Goal: Check status

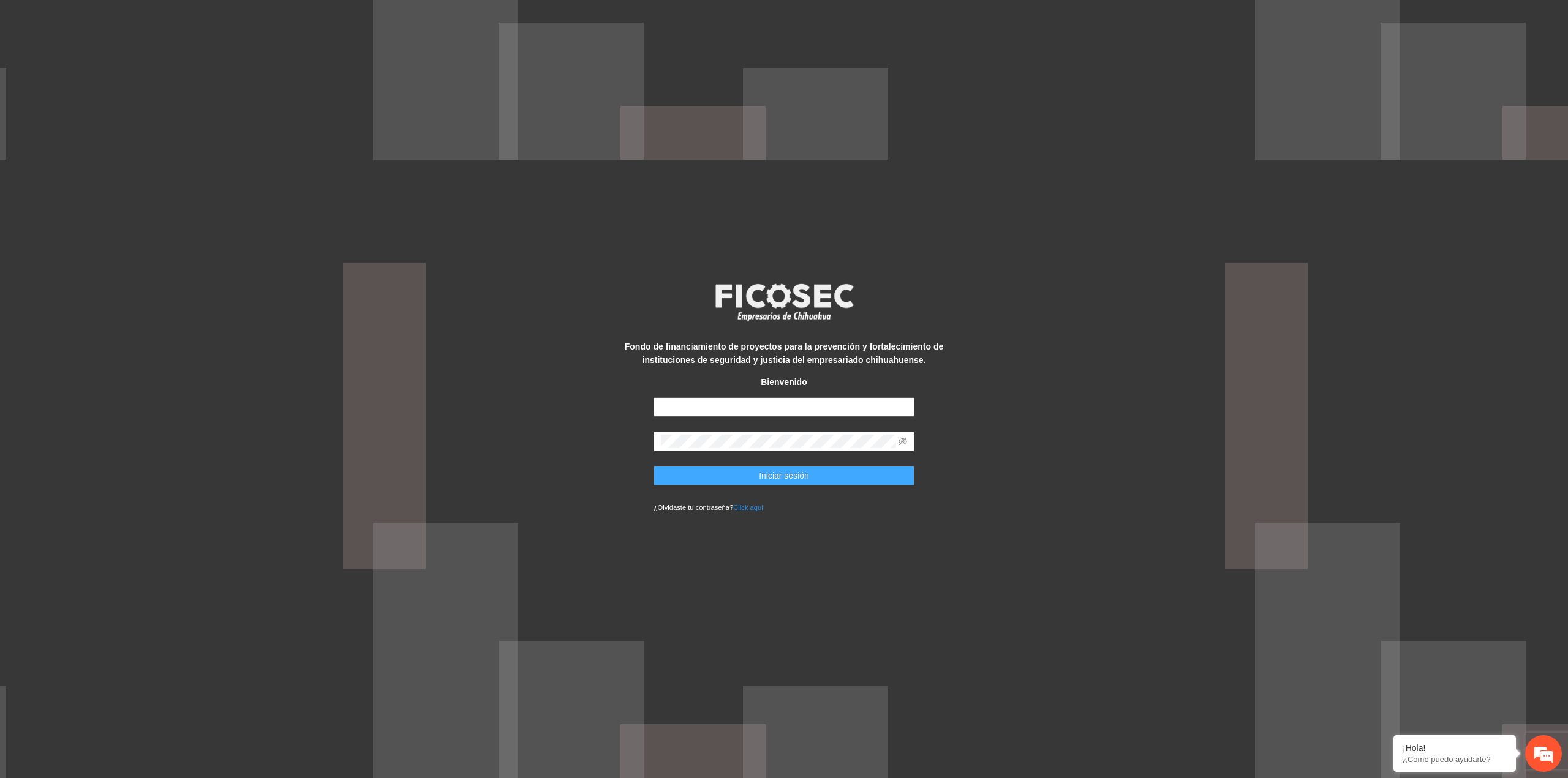
type input "**********"
click at [745, 468] on button "Iniciar sesión" at bounding box center [784, 475] width 262 height 19
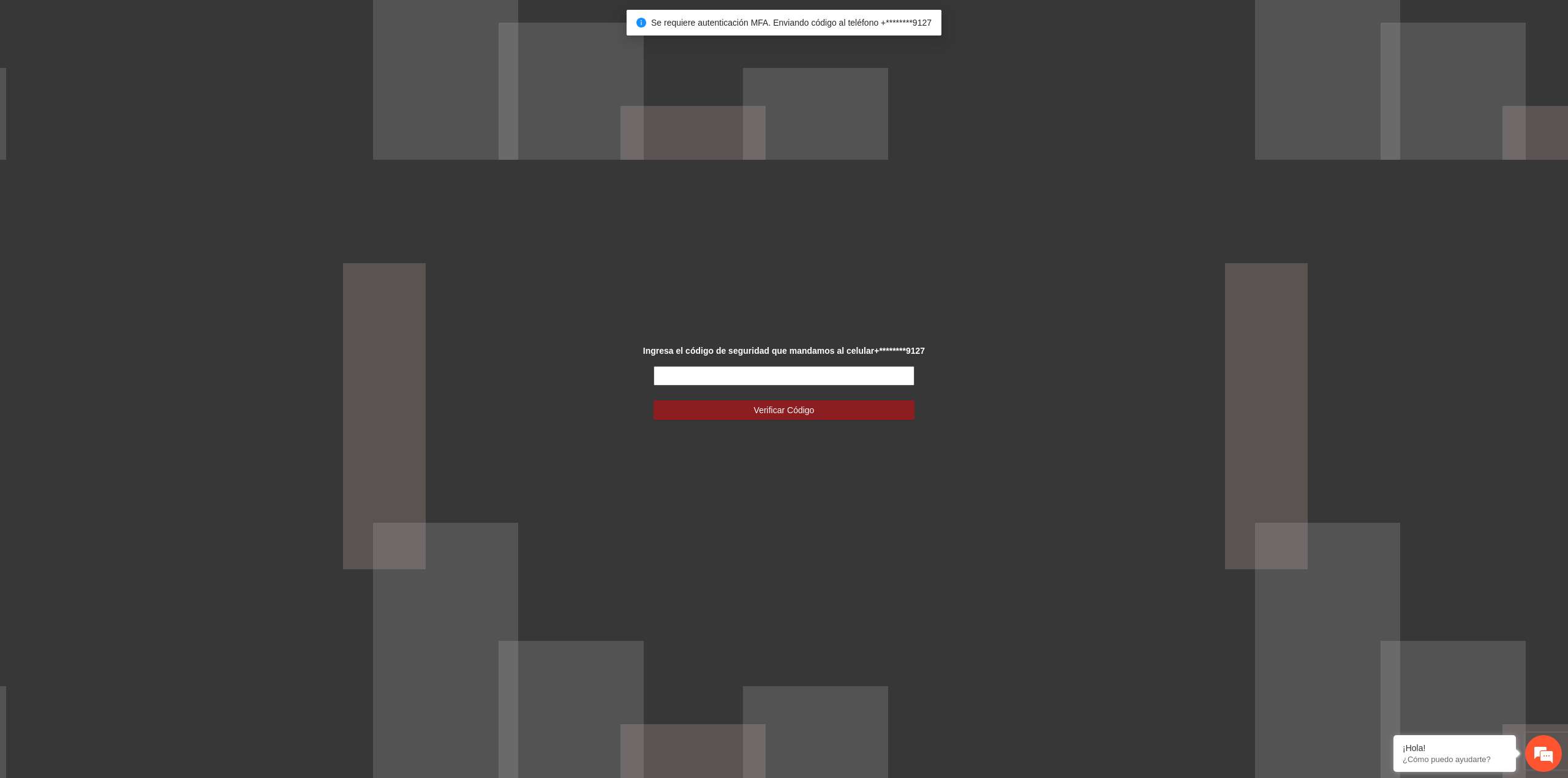
click at [764, 378] on input "text" at bounding box center [784, 376] width 262 height 19
drag, startPoint x: 681, startPoint y: 364, endPoint x: 681, endPoint y: 373, distance: 9.0
click at [681, 365] on div "Ingresa el código de seguridad que mandamos al celular +********9127 Verificar …" at bounding box center [783, 389] width 326 height 90
click at [681, 373] on input "text" at bounding box center [784, 376] width 262 height 19
click at [687, 367] on input "text" at bounding box center [784, 376] width 262 height 19
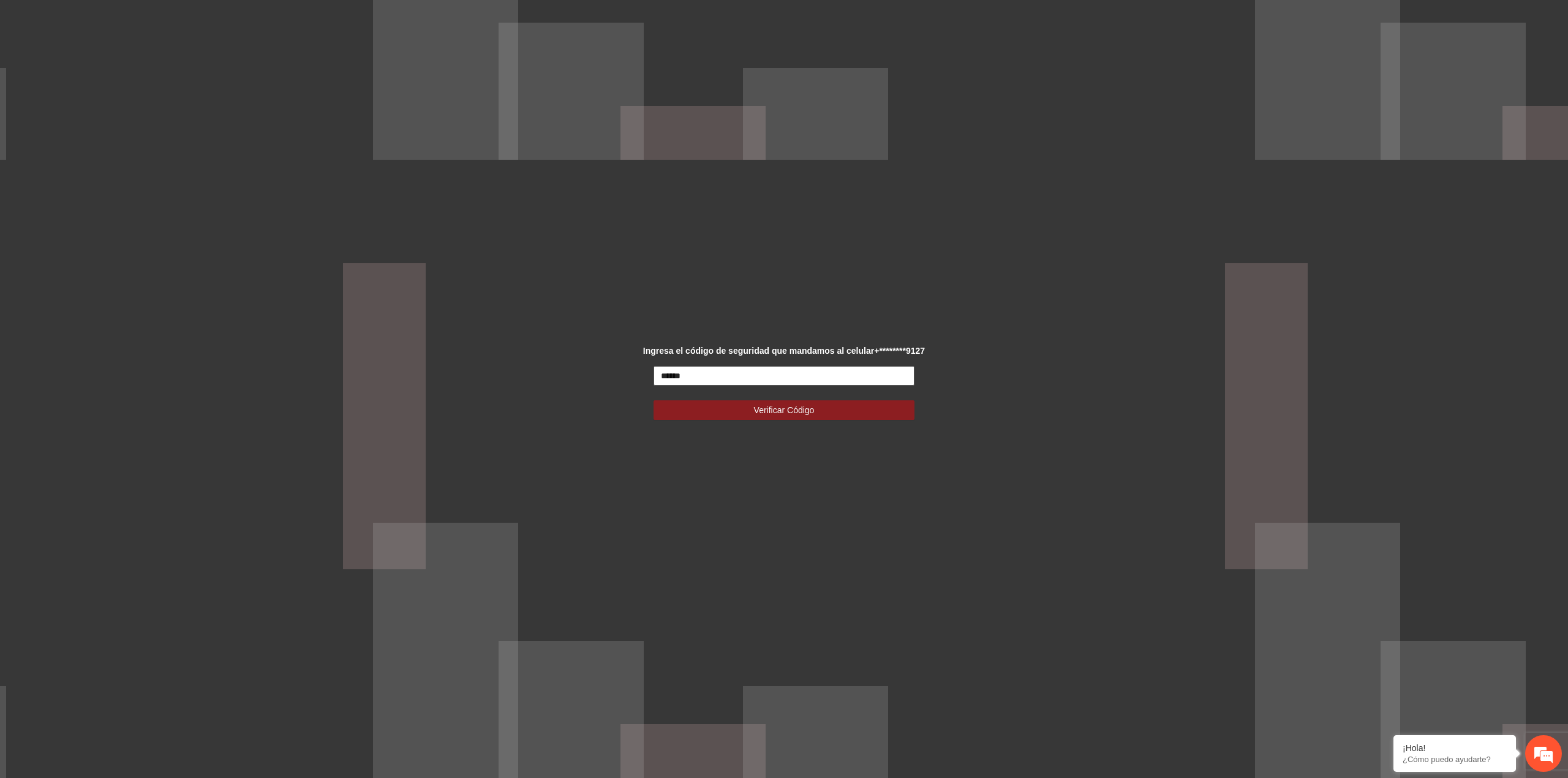
type input "******"
click at [653, 400] on button "Verificar Código" at bounding box center [784, 410] width 262 height 19
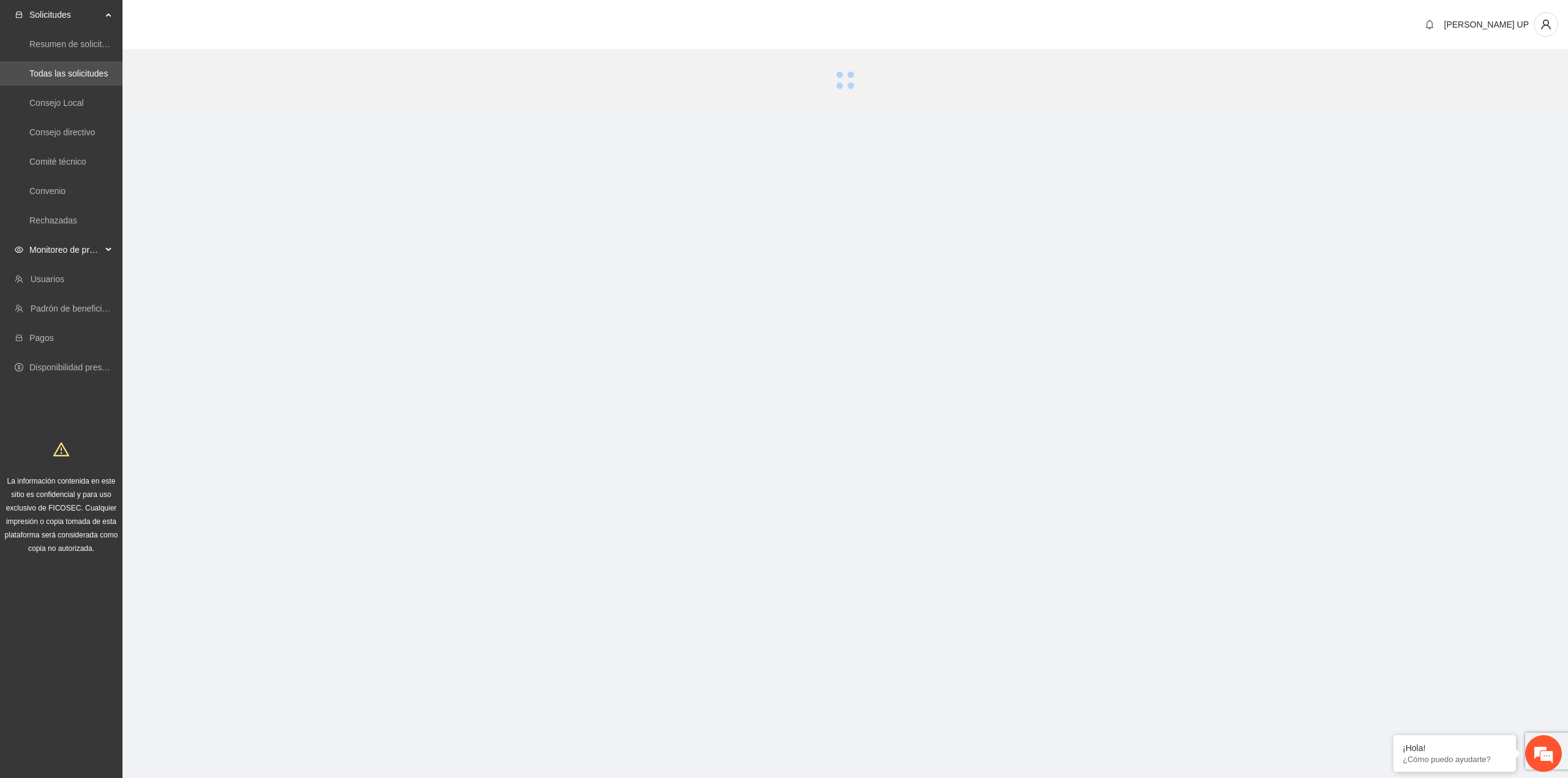
click at [20, 247] on icon "eye" at bounding box center [18, 250] width 9 height 6
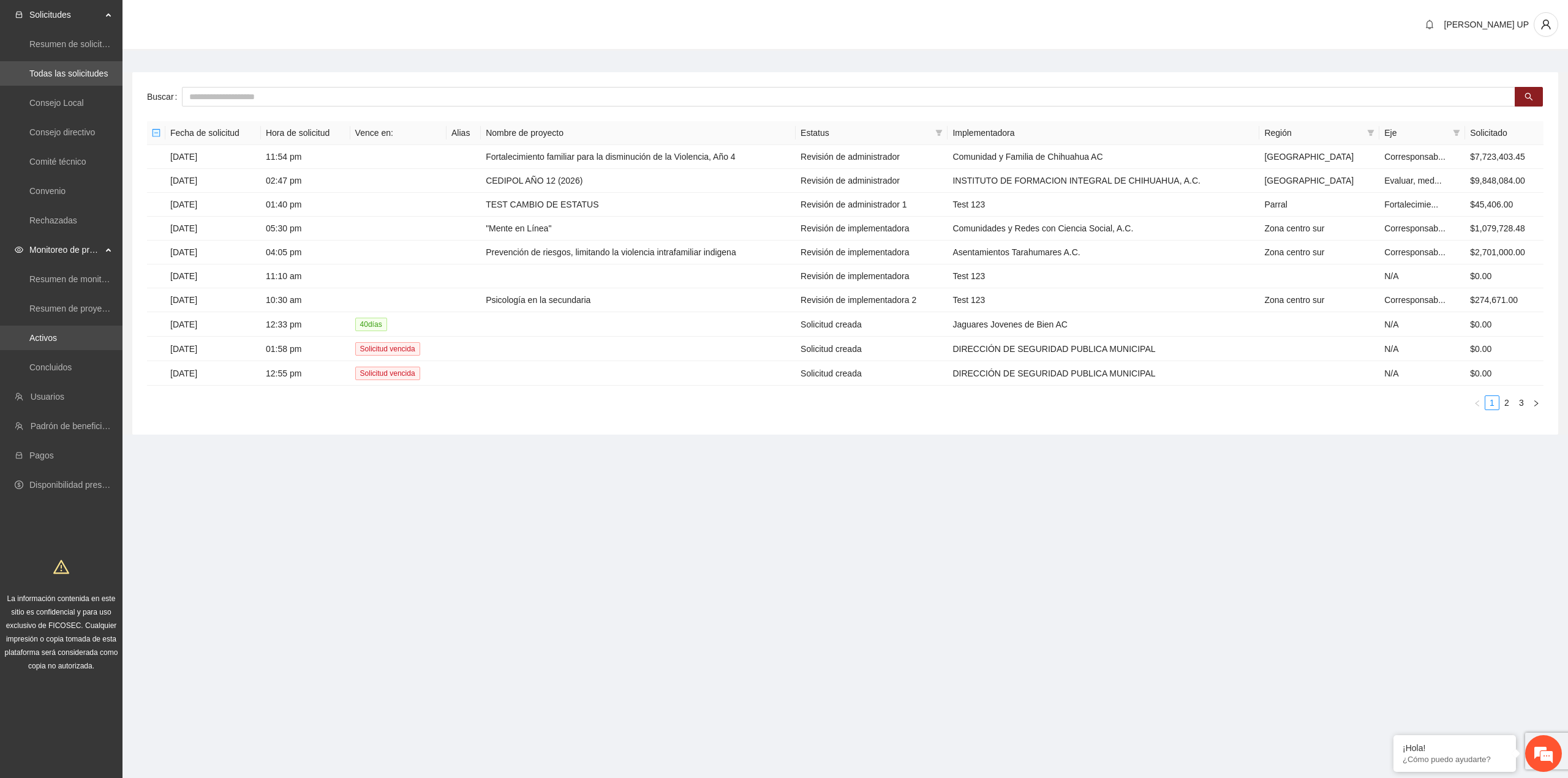
click at [43, 343] on link "Activos" at bounding box center [43, 338] width 28 height 10
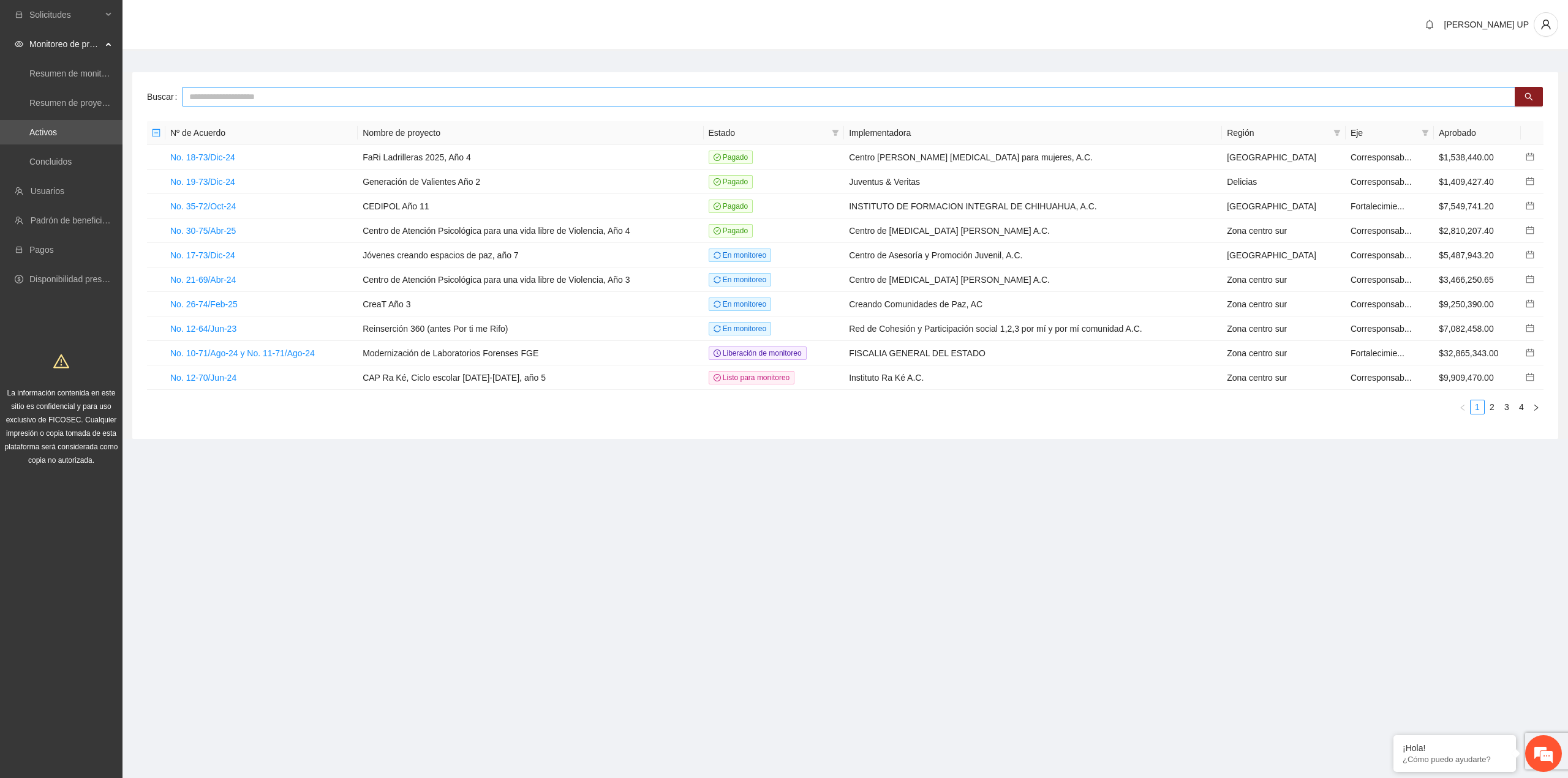
click at [314, 94] on input "text" at bounding box center [848, 96] width 1333 height 19
type input "***"
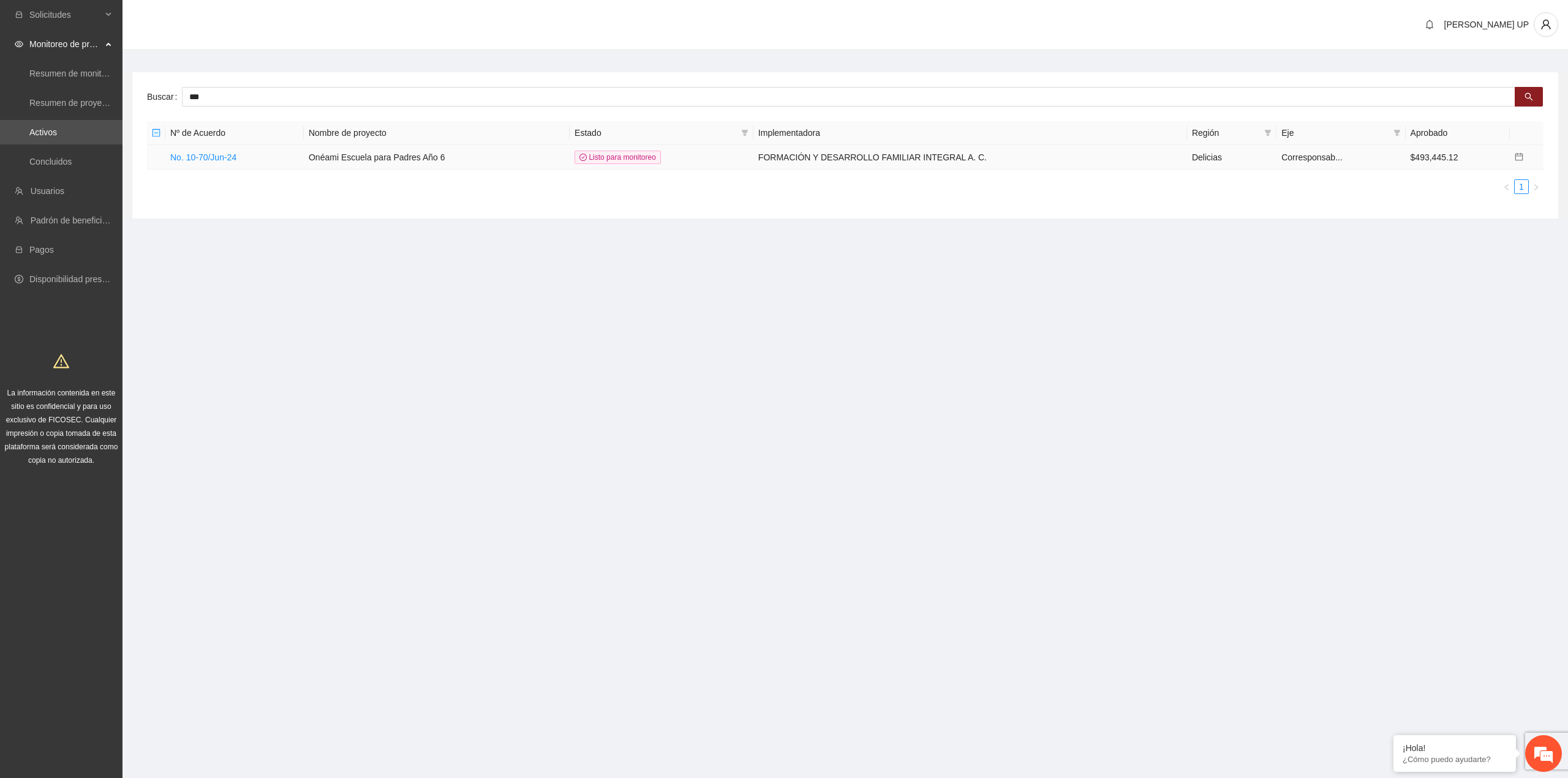
click at [200, 163] on td "No. 10-70/Jun-24" at bounding box center [235, 157] width 139 height 24
click at [201, 158] on link "No. 10-70/Jun-24" at bounding box center [203, 158] width 66 height 10
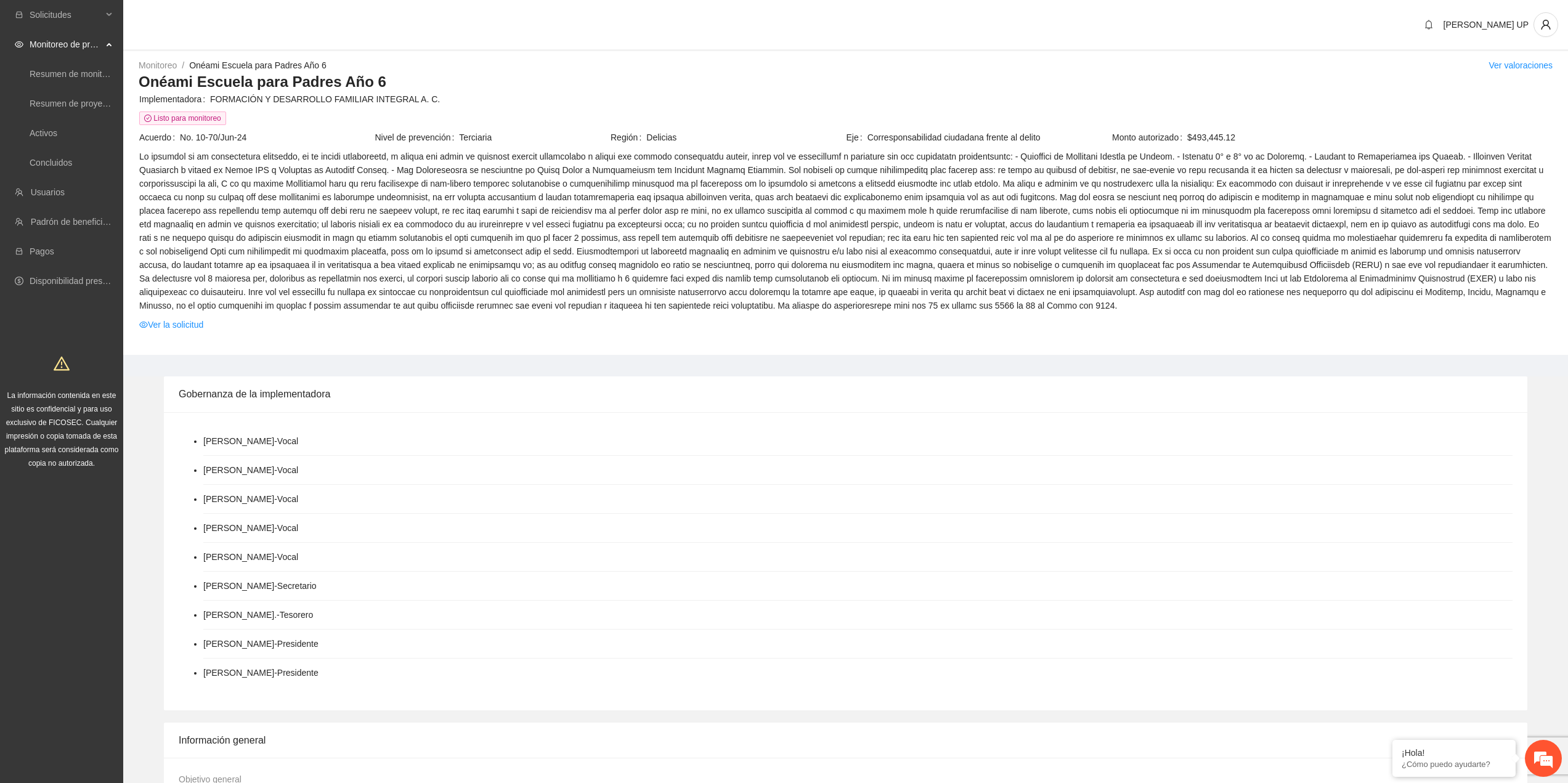
click at [775, 224] on span at bounding box center [846, 231] width 1413 height 163
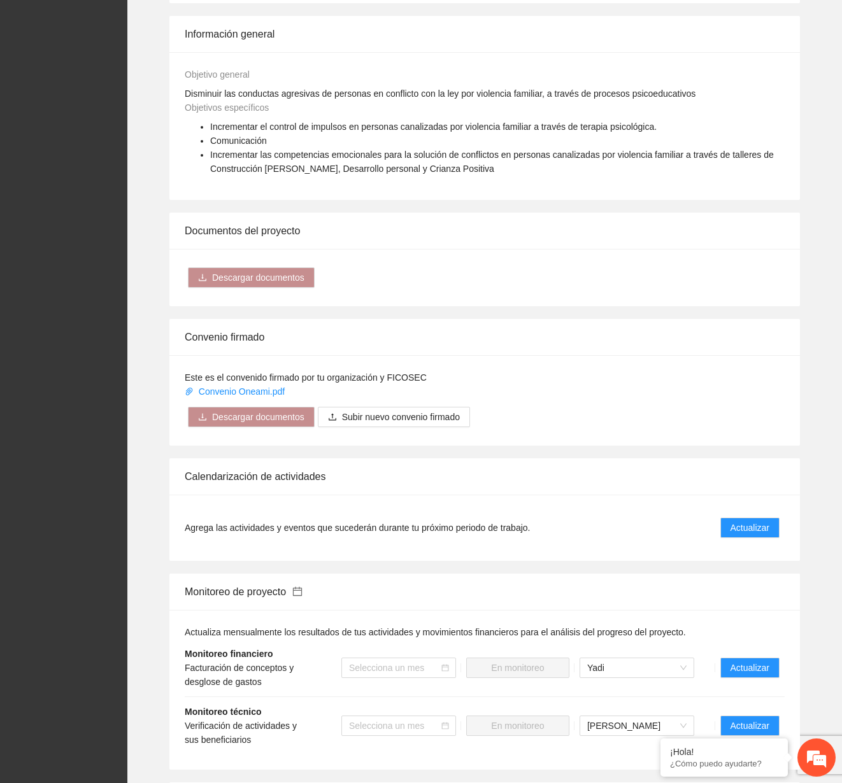
scroll to position [1299, 0]
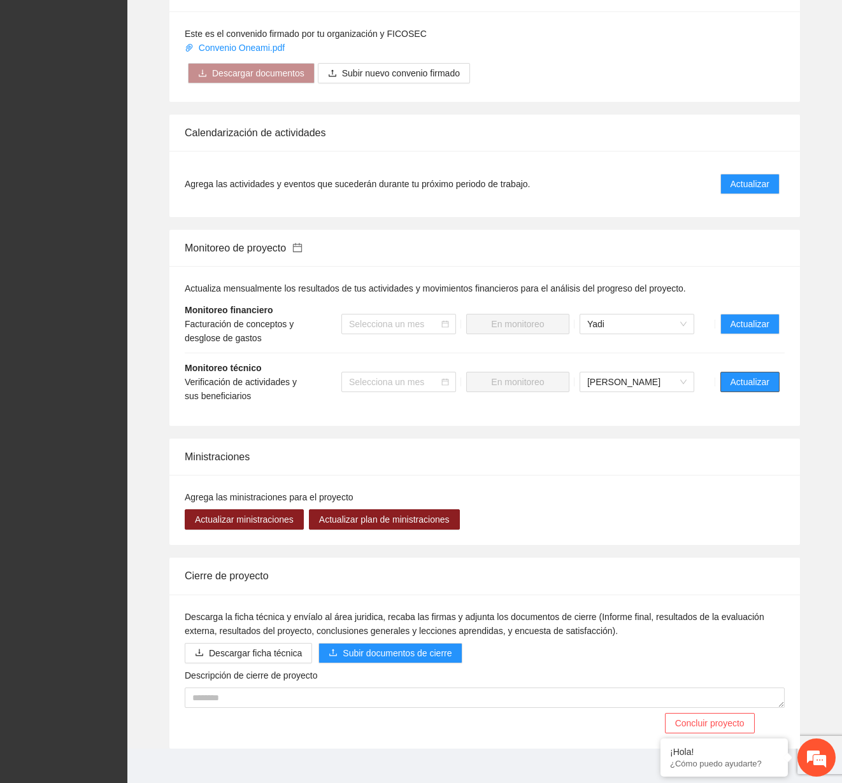
click at [742, 375] on span "Actualizar" at bounding box center [749, 382] width 39 height 14
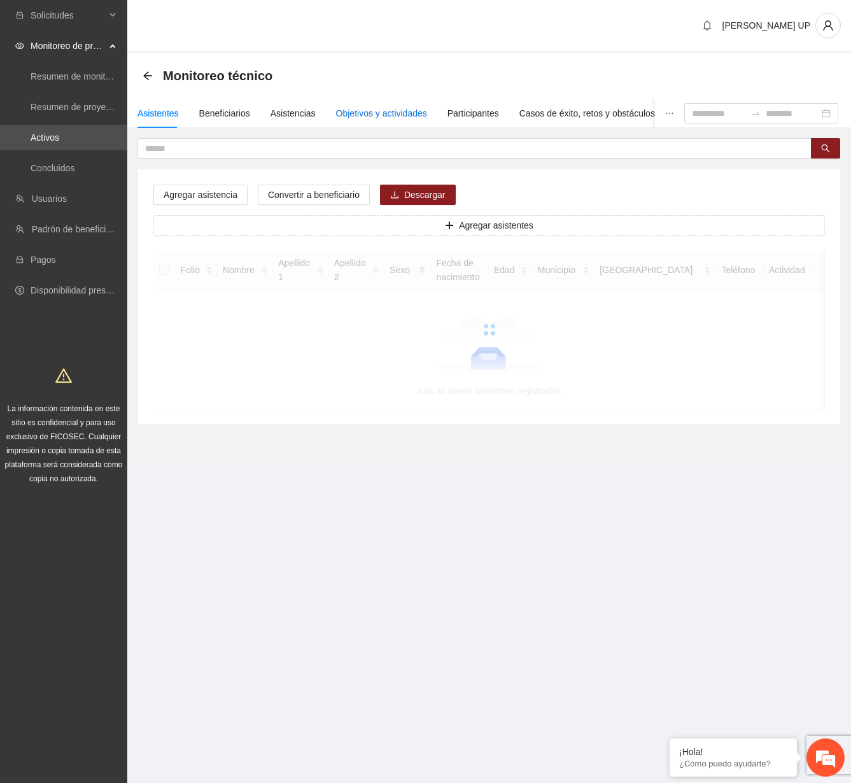
click at [363, 120] on div "Objetivos y actividades" at bounding box center [381, 113] width 91 height 14
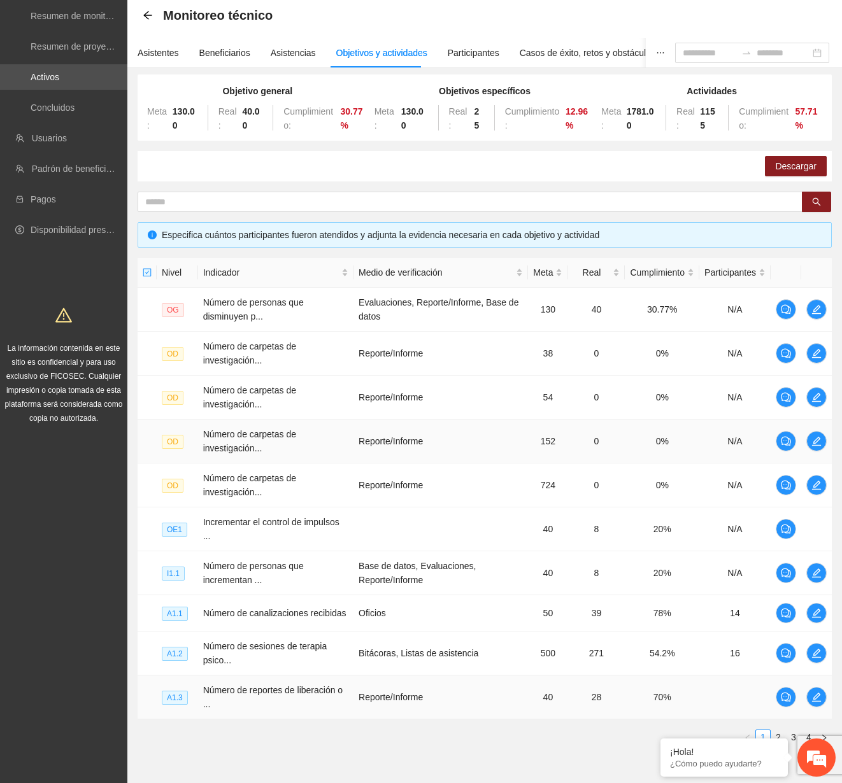
scroll to position [119, 0]
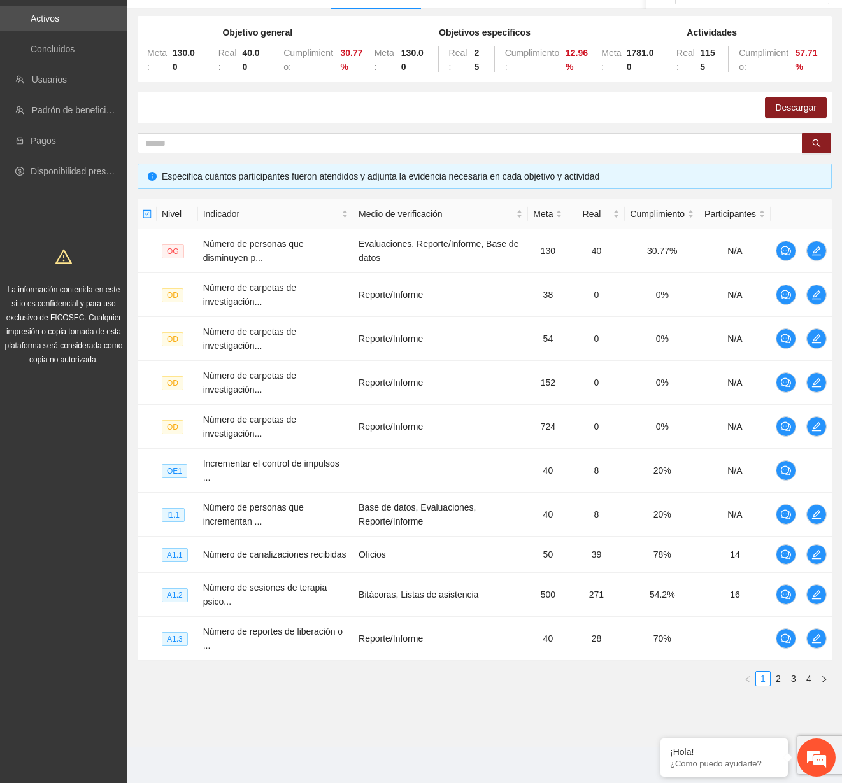
click at [806, 679] on link "4" at bounding box center [809, 679] width 14 height 14
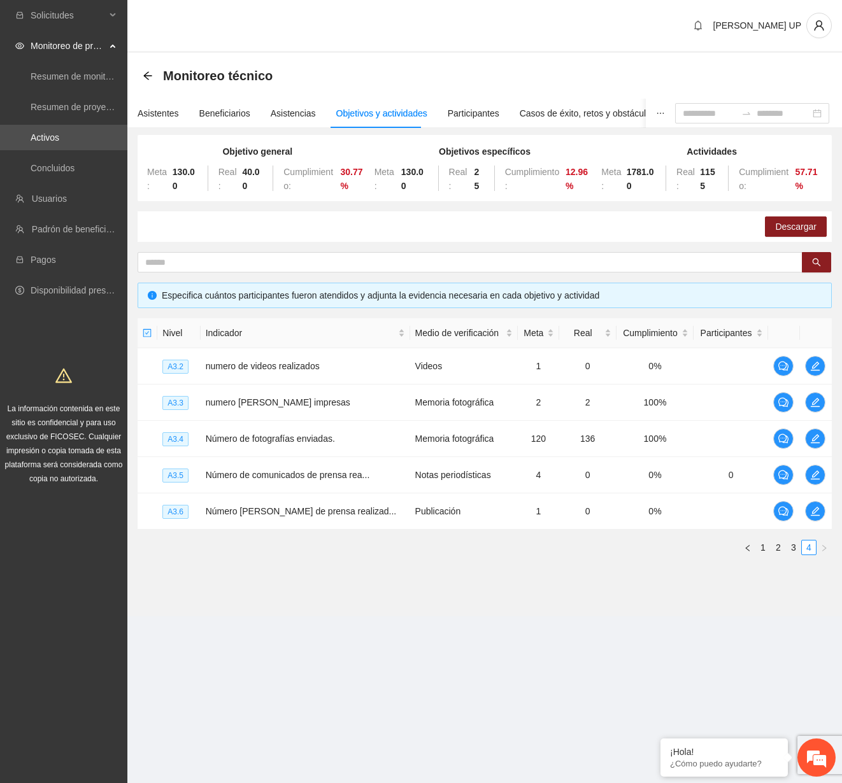
scroll to position [0, 0]
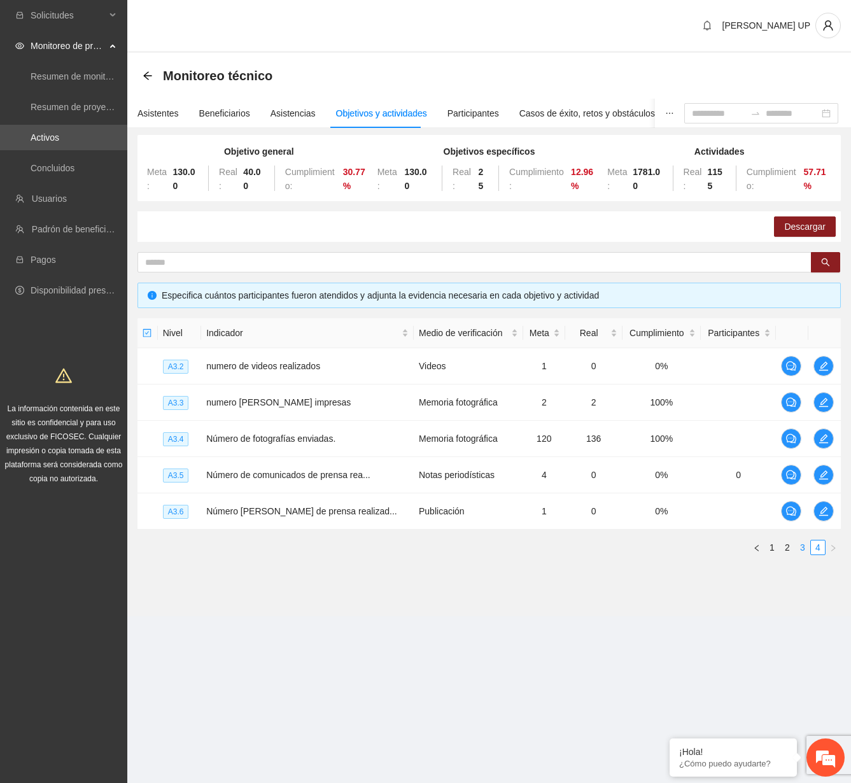
click at [804, 550] on link "3" at bounding box center [803, 548] width 14 height 14
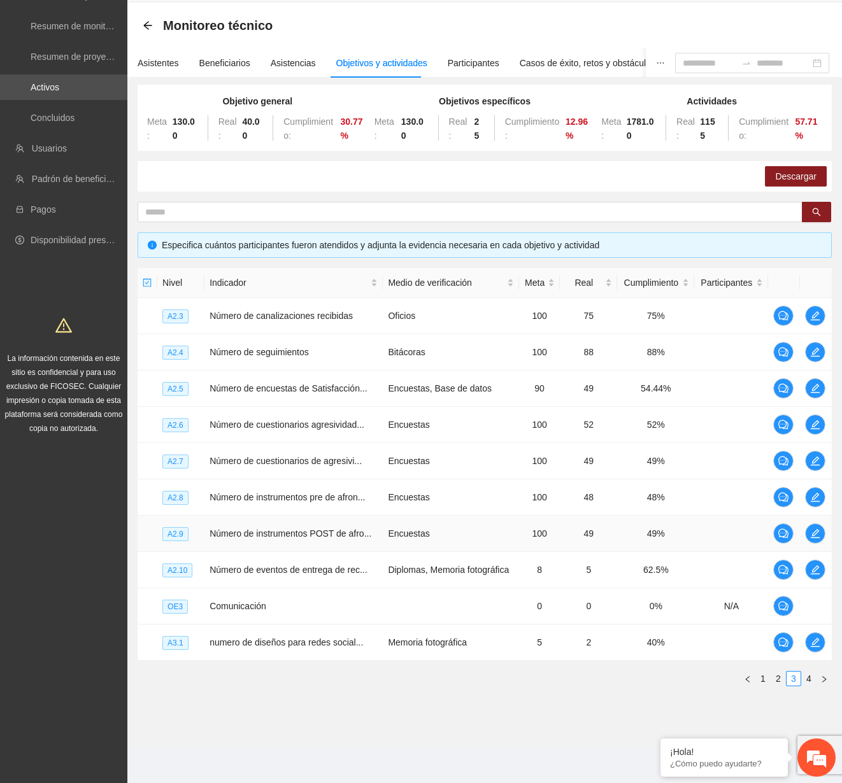
scroll to position [48, 0]
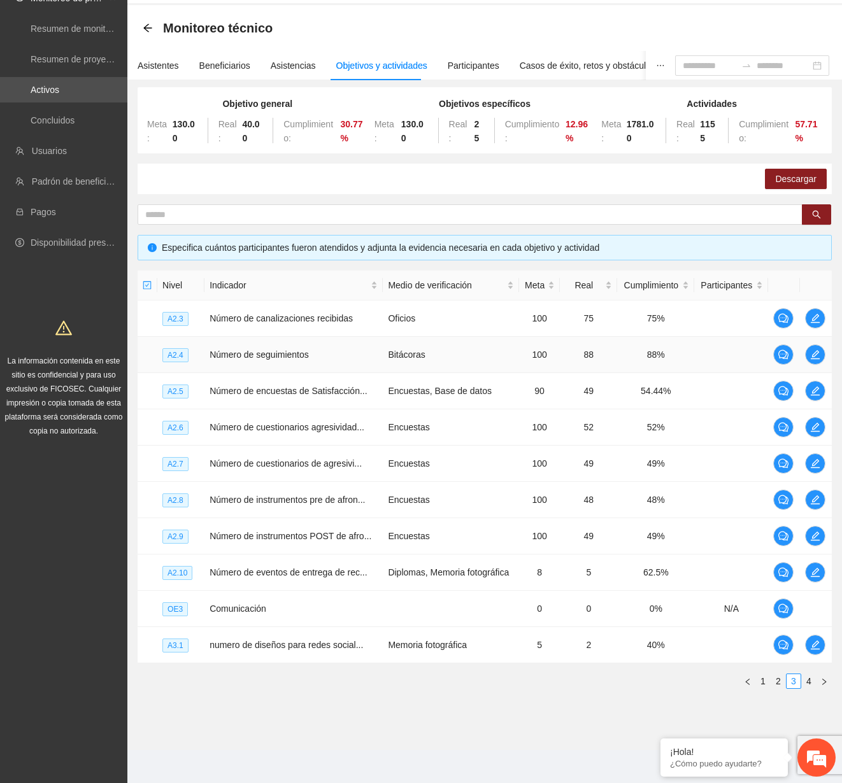
click at [625, 358] on td "88%" at bounding box center [655, 355] width 77 height 36
click at [389, 581] on td "Diplomas, Memoria fotográfica" at bounding box center [451, 573] width 136 height 36
click at [824, 640] on span "edit" at bounding box center [814, 645] width 19 height 10
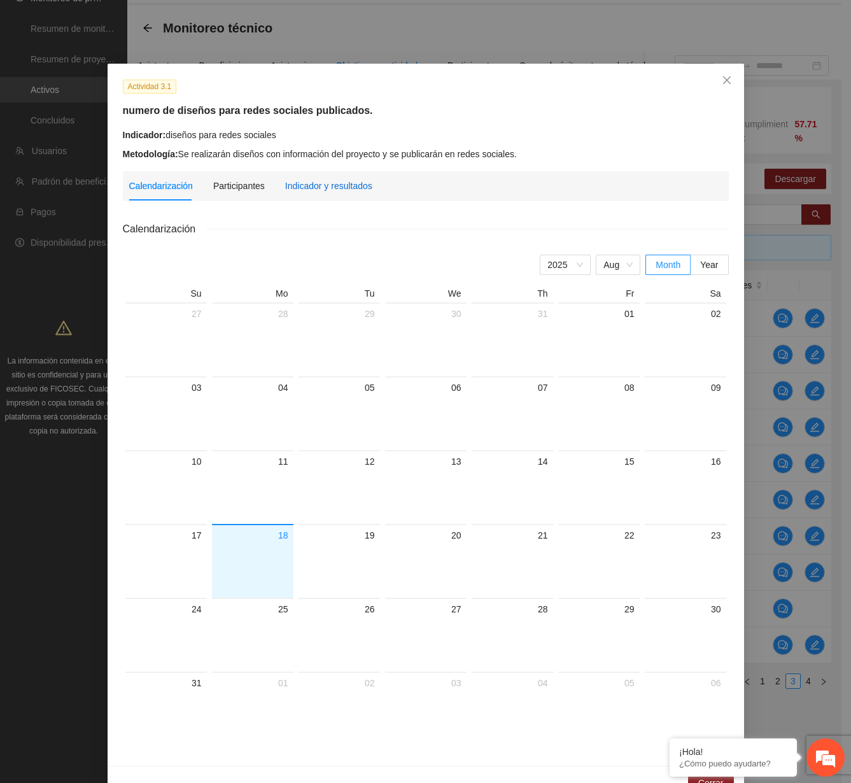
click at [318, 190] on div "Indicador y resultados" at bounding box center [328, 186] width 87 height 14
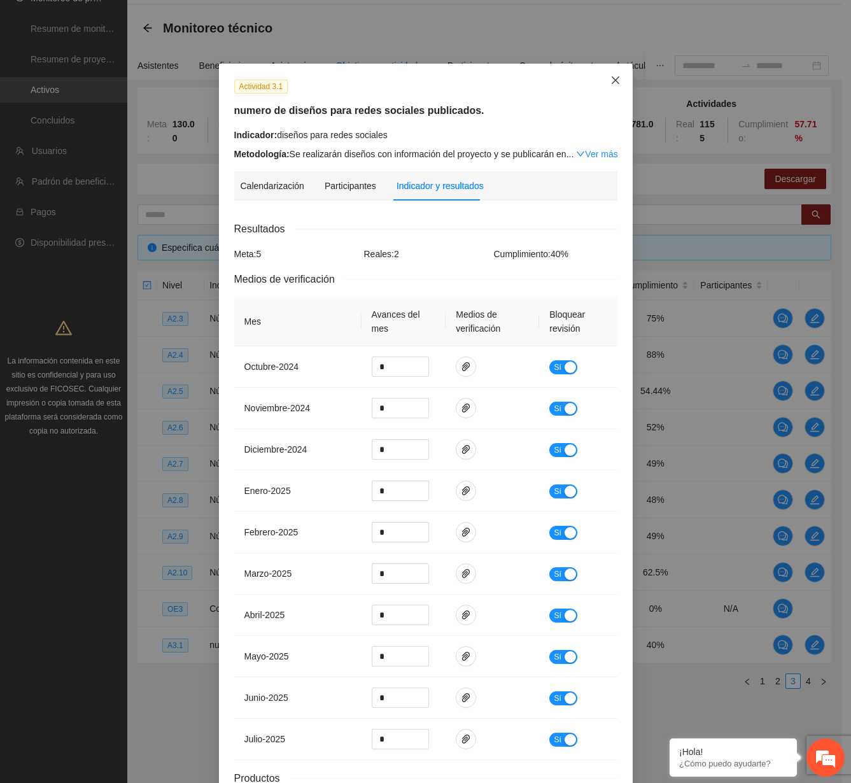
click at [612, 75] on span "Close" at bounding box center [615, 81] width 34 height 34
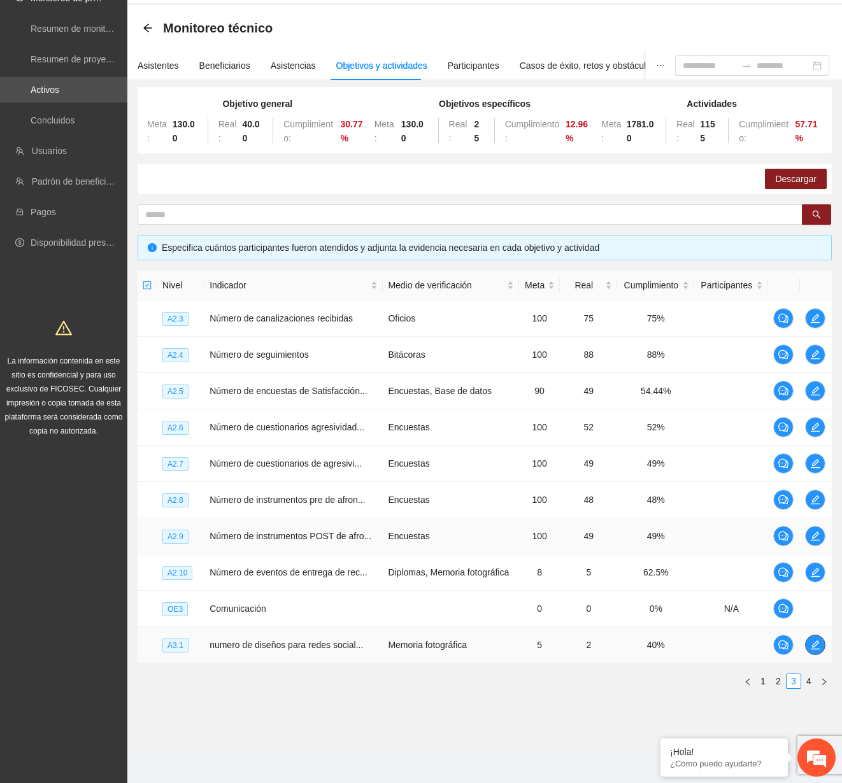
scroll to position [50, 0]
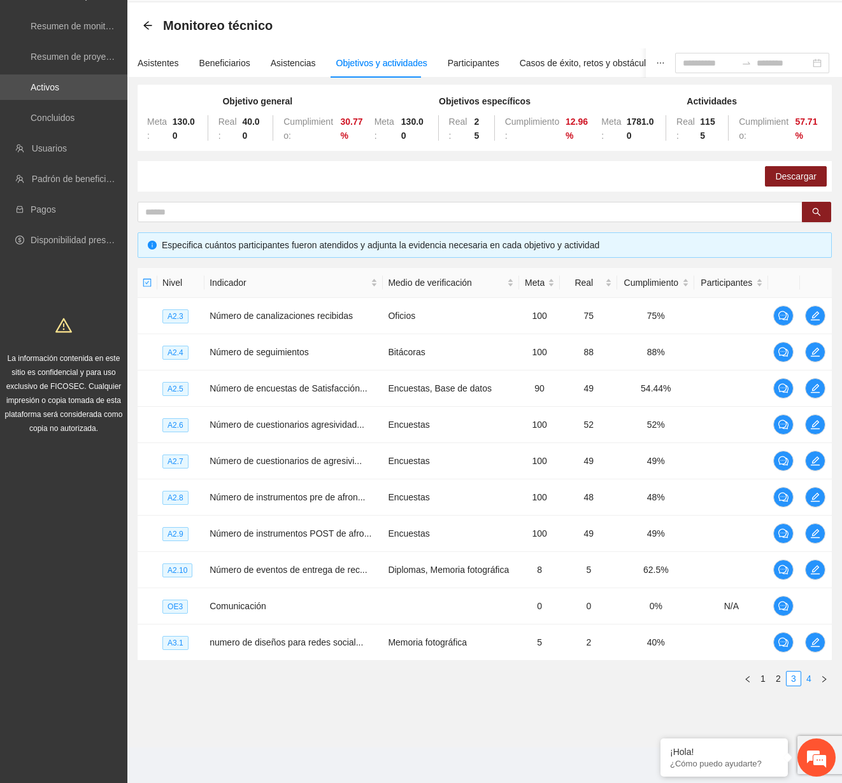
click at [810, 683] on link "4" at bounding box center [809, 679] width 14 height 14
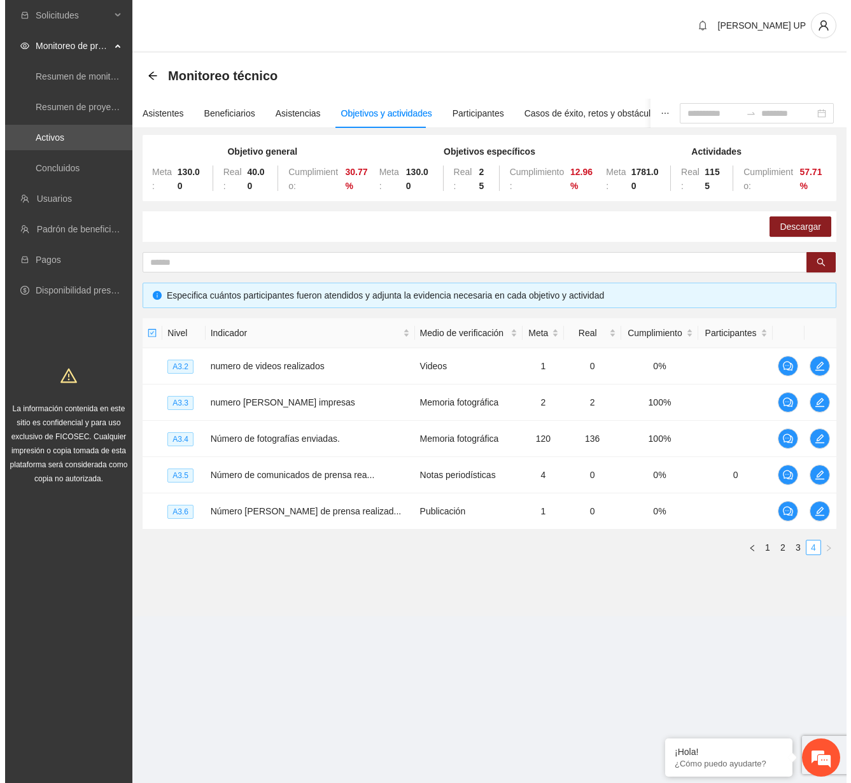
scroll to position [0, 0]
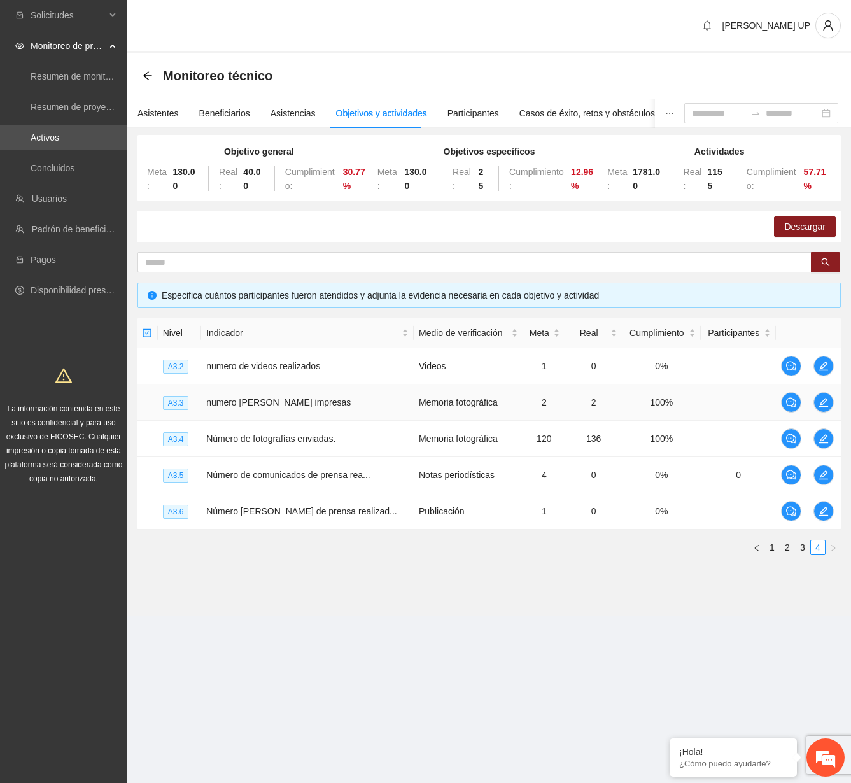
click at [565, 414] on td "2" at bounding box center [593, 403] width 57 height 36
click at [812, 441] on td at bounding box center [825, 439] width 32 height 36
click at [819, 437] on icon "edit" at bounding box center [824, 439] width 10 height 10
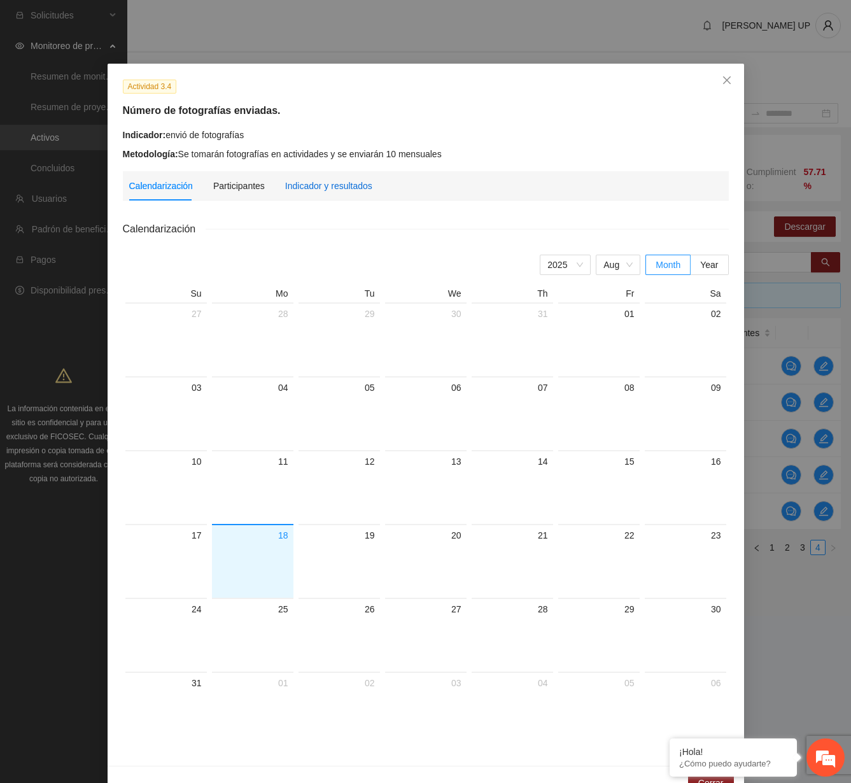
click at [329, 180] on div "Indicador y resultados" at bounding box center [328, 186] width 87 height 14
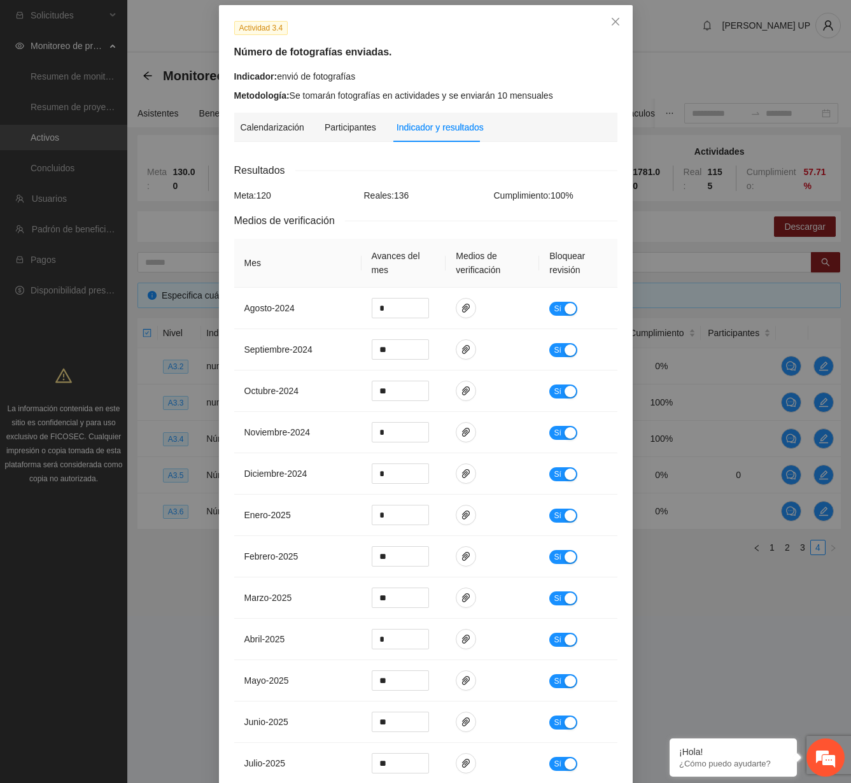
scroll to position [183, 0]
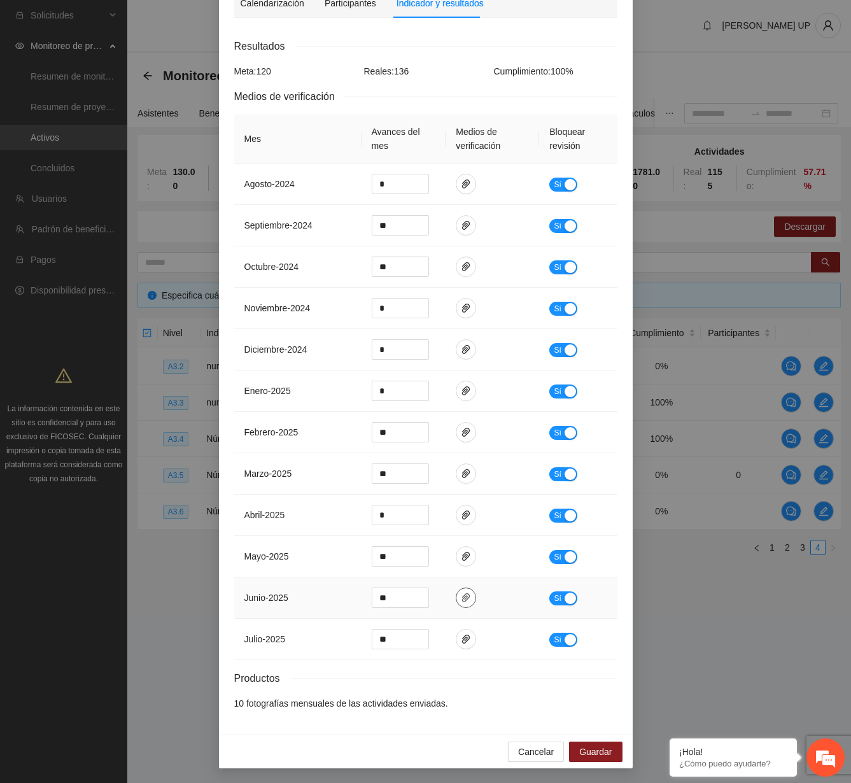
click at [467, 591] on button "button" at bounding box center [466, 598] width 20 height 20
click at [449, 565] on link "EnviodeFotografias.zip" at bounding box center [457, 560] width 167 height 14
click at [467, 632] on button "button" at bounding box center [466, 639] width 20 height 20
click at [453, 598] on link "EnviodeFotografias.zip" at bounding box center [457, 602] width 167 height 14
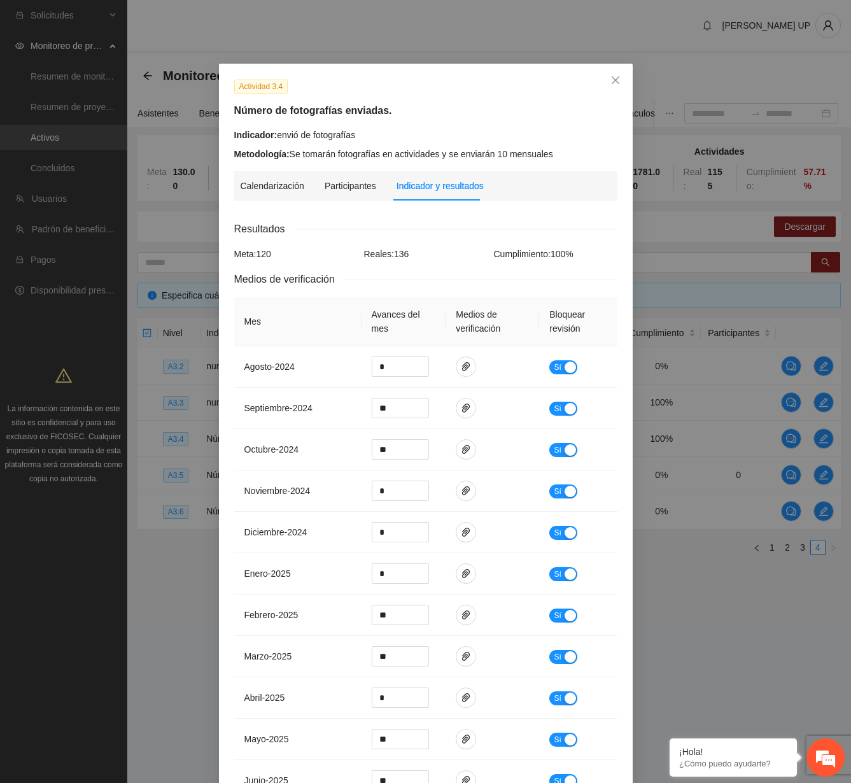
click at [563, 42] on div "Actividad 3.4 Número de fotografías enviadas. Indicador: envió de fotografías M…" at bounding box center [425, 391] width 851 height 783
click at [614, 80] on icon "close" at bounding box center [616, 80] width 10 height 10
